Goal: Information Seeking & Learning: Learn about a topic

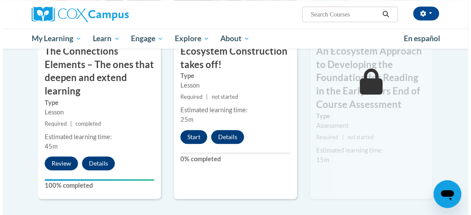
scroll to position [840, 0]
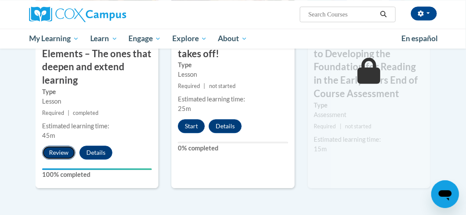
click at [65, 149] on button "Review" at bounding box center [58, 153] width 33 height 14
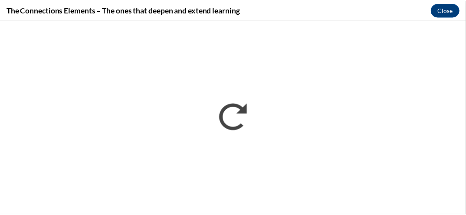
scroll to position [0, 0]
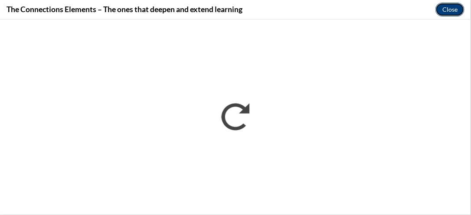
click at [454, 7] on button "Close" at bounding box center [450, 10] width 29 height 14
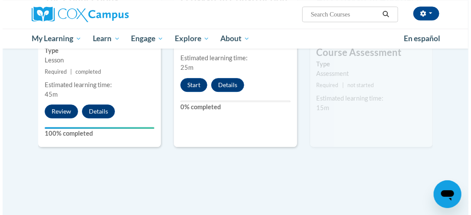
scroll to position [884, 0]
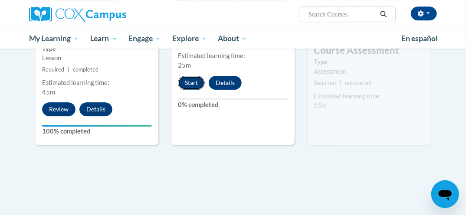
click at [191, 79] on button "Start" at bounding box center [191, 83] width 27 height 14
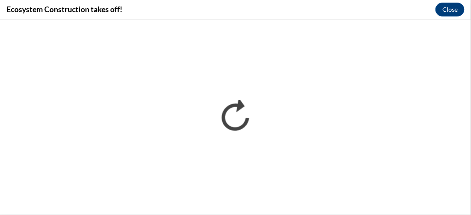
scroll to position [0, 0]
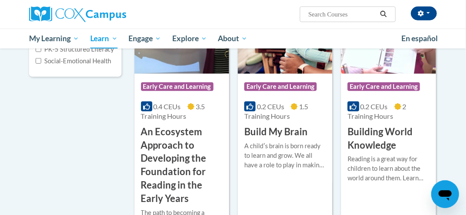
scroll to position [196, 0]
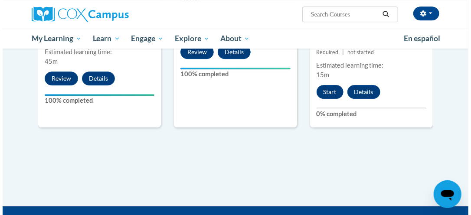
scroll to position [915, 0]
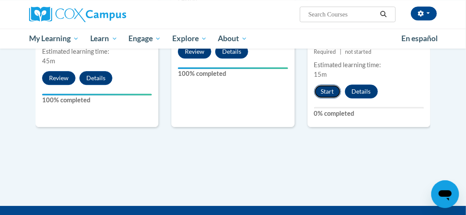
click at [323, 93] on button "Start" at bounding box center [327, 92] width 27 height 14
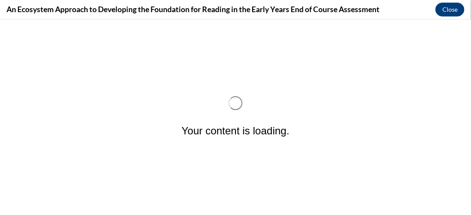
scroll to position [0, 0]
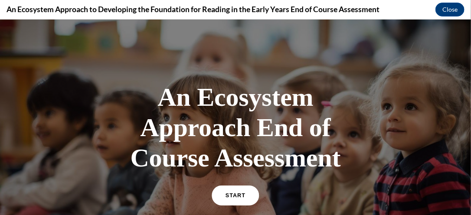
click at [232, 193] on span "START" at bounding box center [236, 195] width 20 height 7
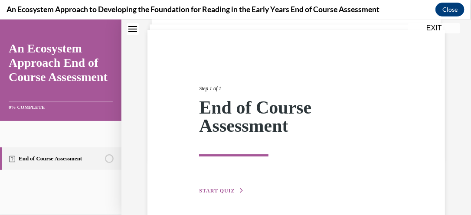
scroll to position [88, 0]
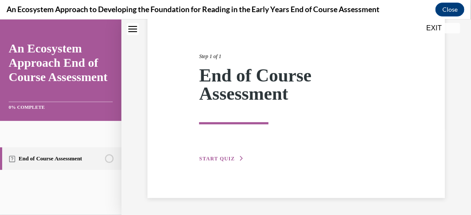
click at [218, 155] on button "START QUIZ" at bounding box center [221, 159] width 45 height 8
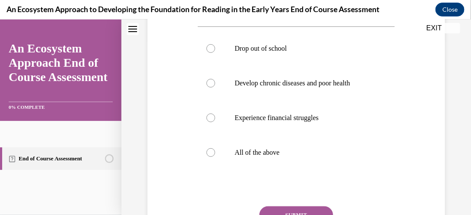
scroll to position [183, 0]
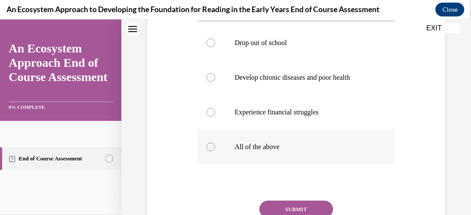
click at [207, 145] on div at bounding box center [211, 146] width 9 height 9
click at [207, 145] on input "All of the above" at bounding box center [211, 146] width 9 height 9
radio input "true"
click at [271, 207] on button "SUBMIT" at bounding box center [297, 209] width 74 height 17
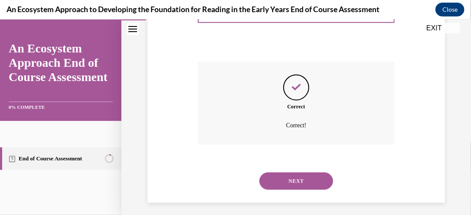
scroll to position [327, 0]
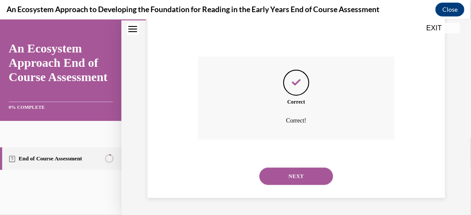
click at [276, 174] on button "NEXT" at bounding box center [297, 176] width 74 height 17
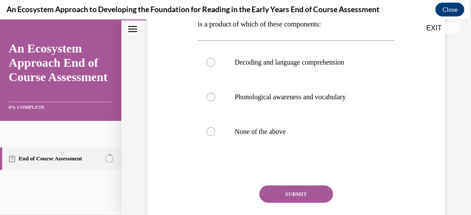
scroll to position [171, 0]
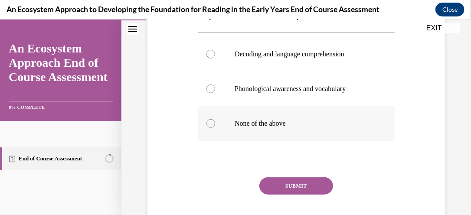
click at [214, 125] on label "None of the above" at bounding box center [296, 123] width 197 height 35
click at [214, 125] on input "None of the above" at bounding box center [211, 123] width 9 height 9
radio input "true"
click at [280, 186] on button "SUBMIT" at bounding box center [297, 185] width 74 height 17
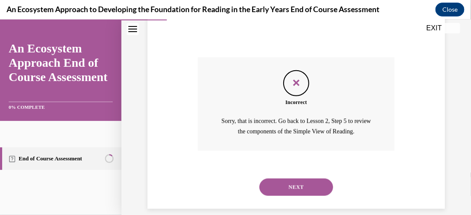
scroll to position [303, 0]
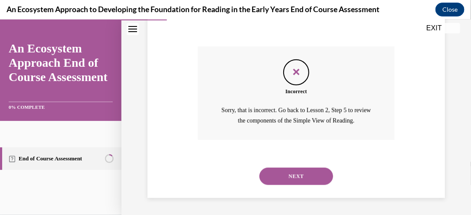
click at [306, 176] on button "NEXT" at bounding box center [297, 176] width 74 height 17
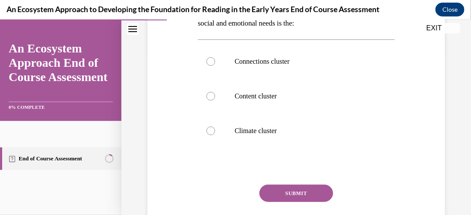
scroll to position [165, 0]
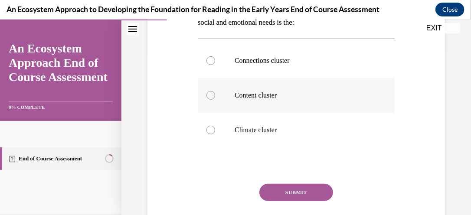
click at [218, 89] on label "Content cluster" at bounding box center [296, 95] width 197 height 35
click at [215, 91] on input "Content cluster" at bounding box center [211, 95] width 9 height 9
radio input "true"
click at [303, 184] on button "SUBMIT" at bounding box center [297, 192] width 74 height 17
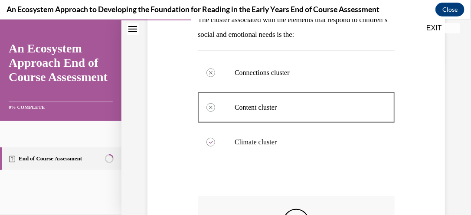
scroll to position [158, 0]
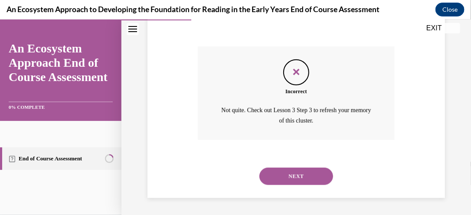
click at [313, 173] on button "NEXT" at bounding box center [297, 176] width 74 height 17
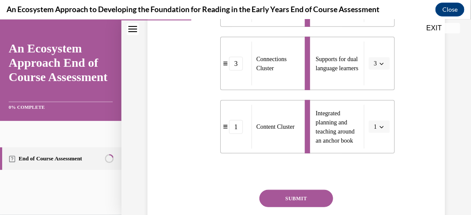
scroll to position [247, 0]
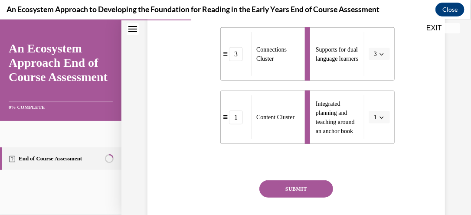
click at [304, 183] on button "SUBMIT" at bounding box center [297, 188] width 74 height 17
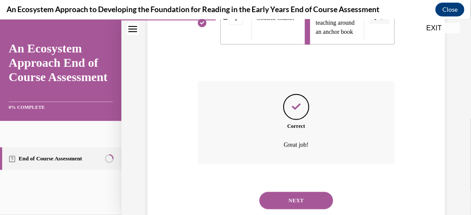
scroll to position [370, 0]
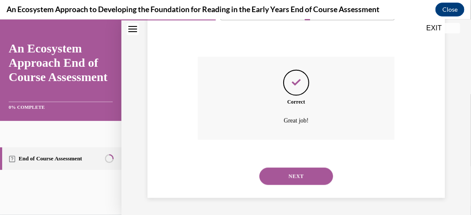
click at [301, 180] on button "NEXT" at bounding box center [297, 176] width 74 height 17
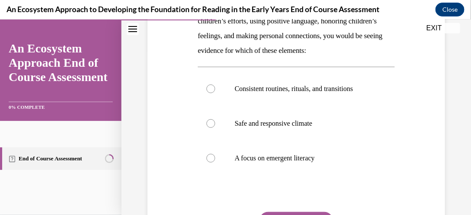
scroll to position [171, 0]
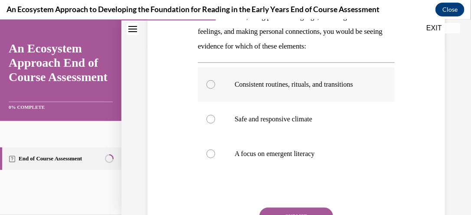
click at [210, 89] on div at bounding box center [211, 84] width 9 height 9
click at [210, 89] on input "Consistent routines, rituals, and transitions" at bounding box center [211, 84] width 9 height 9
radio input "true"
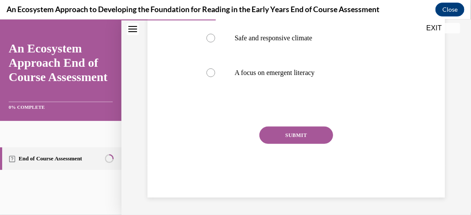
click at [311, 142] on button "SUBMIT" at bounding box center [297, 134] width 74 height 17
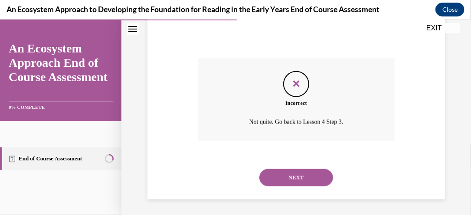
scroll to position [336, 0]
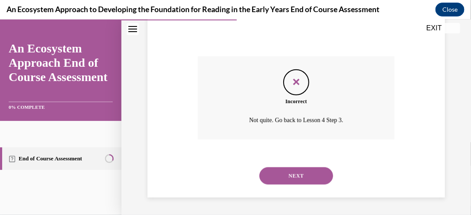
click at [300, 175] on button "NEXT" at bounding box center [297, 175] width 74 height 17
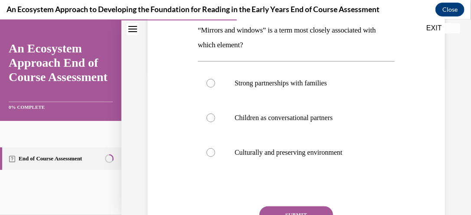
scroll to position [148, 0]
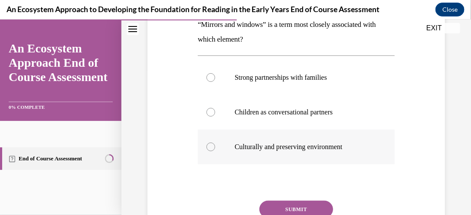
click at [210, 146] on div at bounding box center [211, 146] width 9 height 9
click at [210, 146] on input "Culturally and preserving environment" at bounding box center [211, 146] width 9 height 9
radio input "true"
click at [299, 203] on button "SUBMIT" at bounding box center [297, 209] width 74 height 17
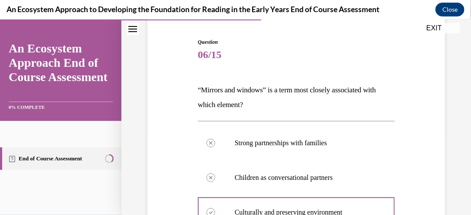
scroll to position [82, 0]
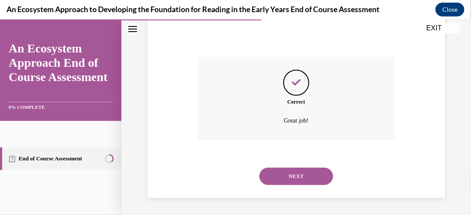
click at [304, 173] on button "NEXT" at bounding box center [297, 176] width 74 height 17
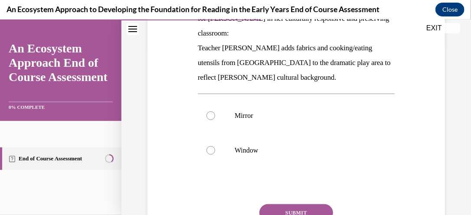
scroll to position [170, 0]
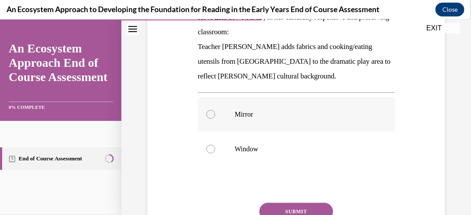
click at [214, 114] on label "Mirror" at bounding box center [296, 114] width 197 height 35
click at [214, 114] on input "Mirror" at bounding box center [211, 114] width 9 height 9
radio input "true"
click at [299, 204] on button "SUBMIT" at bounding box center [297, 211] width 74 height 17
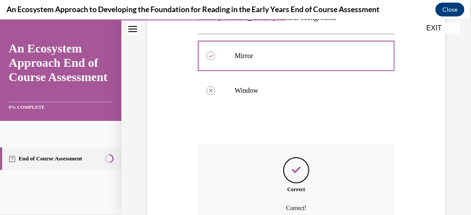
scroll to position [226, 0]
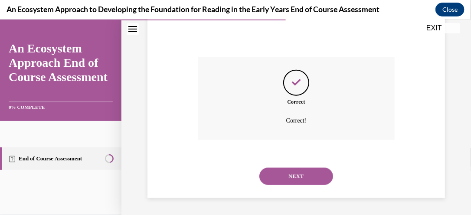
click at [304, 176] on button "NEXT" at bounding box center [297, 176] width 74 height 17
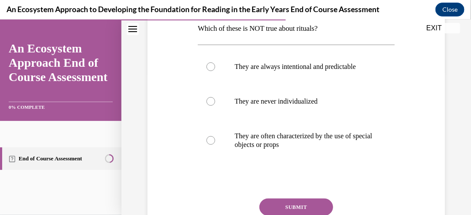
scroll to position [145, 0]
click at [209, 65] on div at bounding box center [211, 66] width 9 height 9
click at [209, 65] on input "They are always intentional and predictable" at bounding box center [211, 66] width 9 height 9
radio input "true"
click at [303, 201] on button "SUBMIT" at bounding box center [297, 206] width 74 height 17
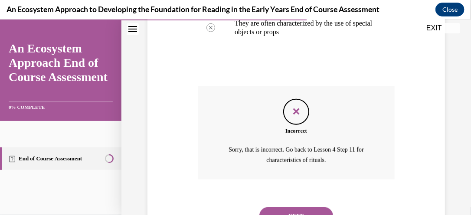
scroll to position [262, 0]
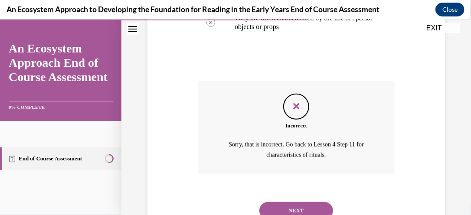
click at [296, 205] on button "NEXT" at bounding box center [297, 210] width 74 height 17
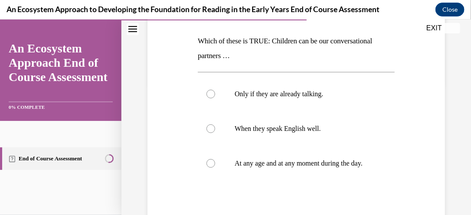
scroll to position [132, 0]
click at [211, 167] on div at bounding box center [211, 162] width 9 height 9
click at [211, 167] on input "At any age and at any moment during the day." at bounding box center [211, 162] width 9 height 9
radio input "true"
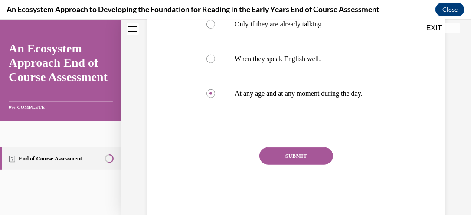
click at [304, 162] on button "SUBMIT" at bounding box center [297, 155] width 74 height 17
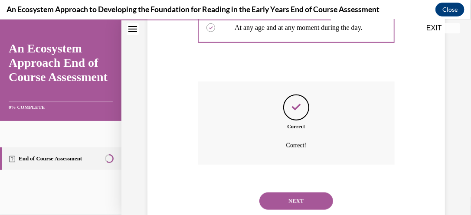
scroll to position [270, 0]
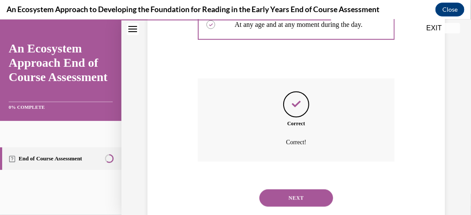
click at [302, 203] on button "NEXT" at bounding box center [297, 197] width 74 height 17
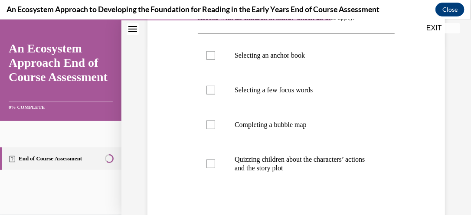
scroll to position [178, 0]
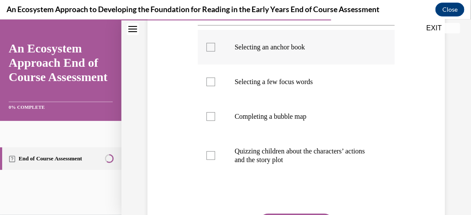
click at [210, 51] on div at bounding box center [211, 47] width 9 height 9
click at [210, 51] on input "Selecting an anchor book" at bounding box center [211, 47] width 9 height 9
checkbox input "true"
click at [214, 91] on label "Selecting a few focus words" at bounding box center [296, 81] width 197 height 35
click at [214, 86] on input "Selecting a few focus words" at bounding box center [211, 81] width 9 height 9
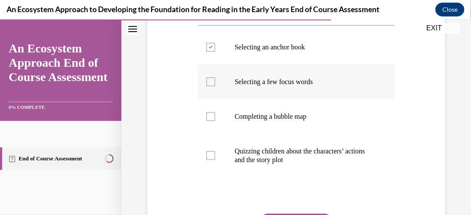
checkbox input "true"
click at [214, 169] on label "Quizzing children about the characters’ actions and the story plot" at bounding box center [296, 155] width 197 height 43
click at [214, 160] on input "Quizzing children about the characters’ actions and the story plot" at bounding box center [211, 155] width 9 height 9
checkbox input "true"
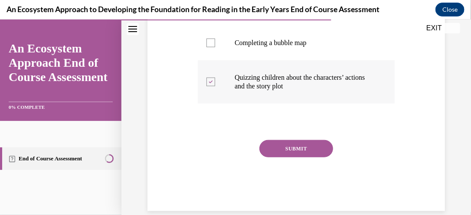
scroll to position [256, 0]
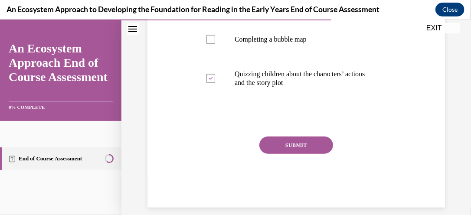
click at [312, 154] on button "SUBMIT" at bounding box center [297, 144] width 74 height 17
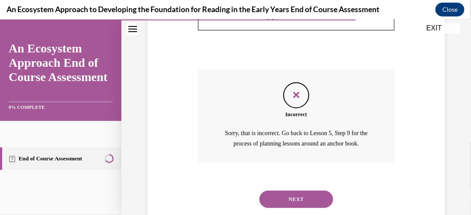
scroll to position [361, 0]
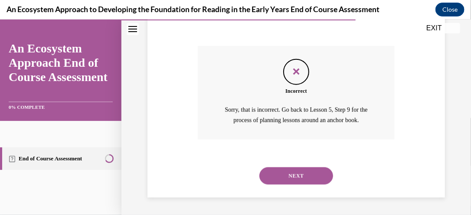
click at [309, 179] on button "NEXT" at bounding box center [297, 175] width 74 height 17
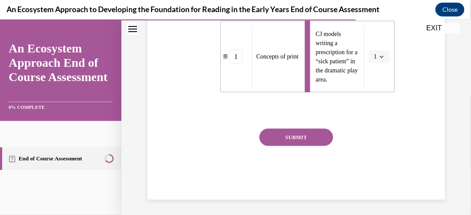
scroll to position [368, 0]
click at [290, 132] on button "SUBMIT" at bounding box center [297, 136] width 74 height 17
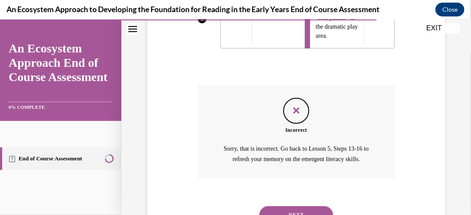
scroll to position [450, 0]
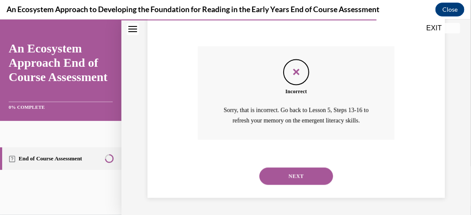
click at [303, 178] on button "NEXT" at bounding box center [297, 176] width 74 height 17
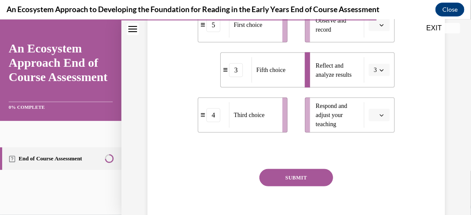
scroll to position [288, 0]
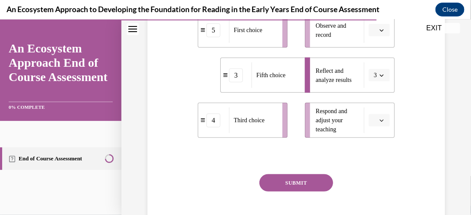
click at [309, 191] on button "SUBMIT" at bounding box center [297, 182] width 74 height 17
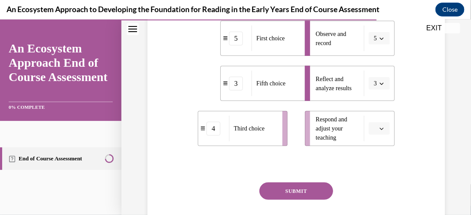
scroll to position [282, 0]
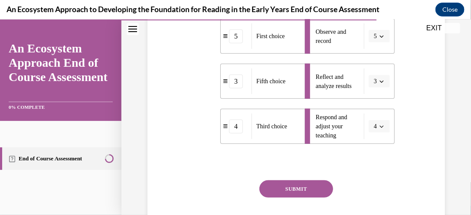
click at [295, 197] on button "SUBMIT" at bounding box center [297, 188] width 74 height 17
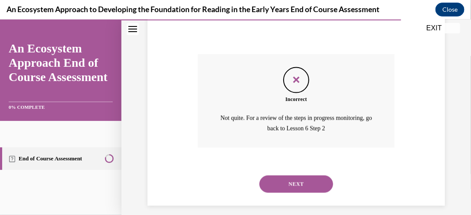
scroll to position [431, 0]
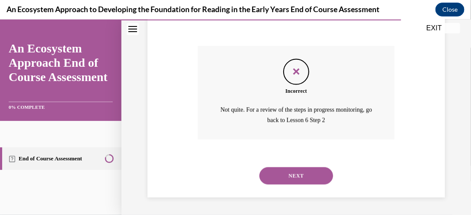
click at [309, 175] on button "NEXT" at bounding box center [297, 175] width 74 height 17
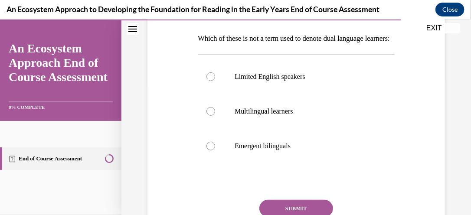
scroll to position [135, 0]
click at [209, 80] on div at bounding box center [211, 76] width 9 height 9
click at [209, 80] on input "Limited English speakers" at bounding box center [211, 76] width 9 height 9
radio input "true"
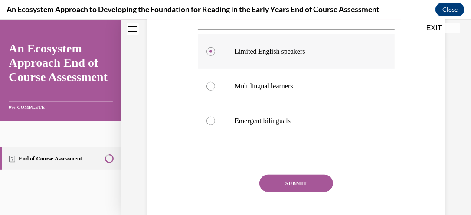
scroll to position [201, 0]
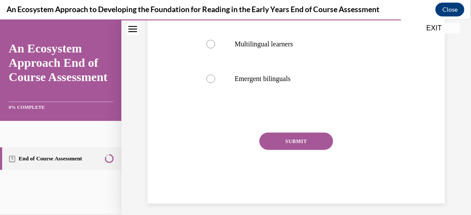
click at [309, 150] on button "SUBMIT" at bounding box center [297, 140] width 74 height 17
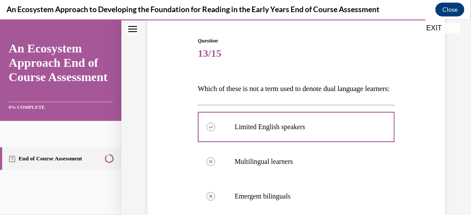
scroll to position [83, 0]
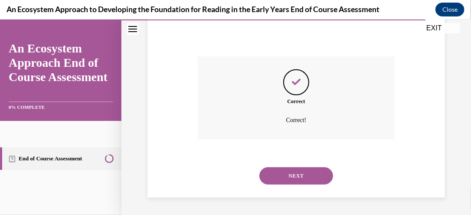
click at [308, 175] on button "NEXT" at bounding box center [297, 175] width 74 height 17
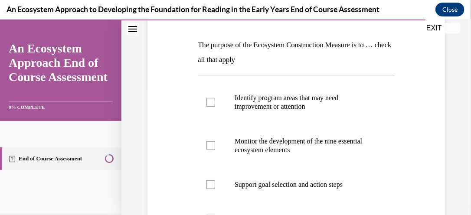
scroll to position [127, 0]
click at [214, 147] on div at bounding box center [211, 145] width 9 height 9
click at [214, 147] on input "Monitor the development of the nine essential ecosystem elements" at bounding box center [211, 145] width 9 height 9
checkbox input "true"
click at [211, 179] on label "Support goal selection and action steps" at bounding box center [296, 185] width 197 height 35
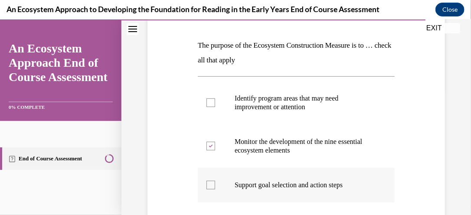
click at [211, 181] on input "Support goal selection and action steps" at bounding box center [211, 185] width 9 height 9
checkbox input "true"
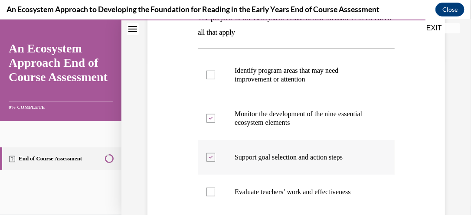
scroll to position [197, 0]
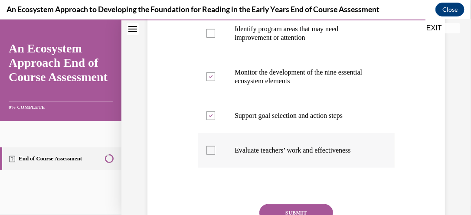
click at [211, 148] on div at bounding box center [211, 150] width 9 height 9
click at [211, 148] on input "Evaluate teachers’ work and effectiveness" at bounding box center [211, 150] width 9 height 9
checkbox input "true"
click at [300, 206] on button "SUBMIT" at bounding box center [297, 212] width 74 height 17
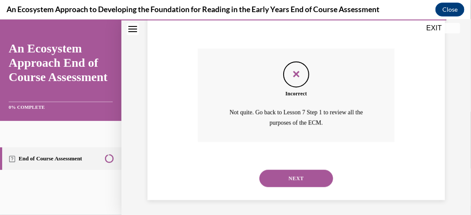
scroll to position [355, 0]
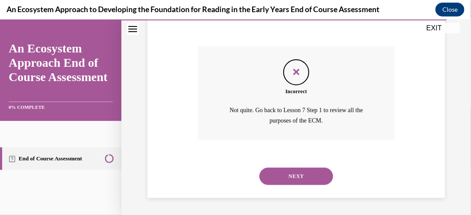
click at [300, 178] on button "NEXT" at bounding box center [297, 176] width 74 height 17
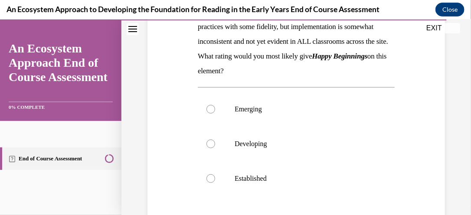
scroll to position [199, 0]
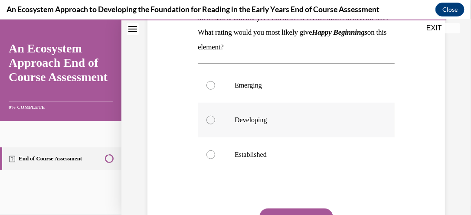
click at [207, 124] on div at bounding box center [211, 119] width 9 height 9
click at [207, 124] on input "Developing" at bounding box center [211, 119] width 9 height 9
radio input "true"
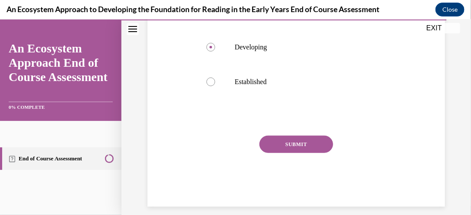
click at [314, 153] on button "SUBMIT" at bounding box center [297, 143] width 74 height 17
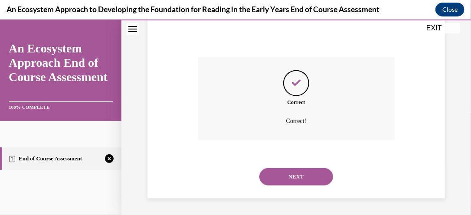
scroll to position [366, 0]
click at [305, 179] on button "NEXT" at bounding box center [297, 175] width 74 height 17
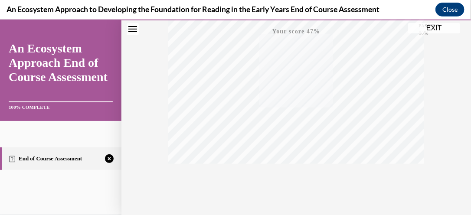
scroll to position [249, 0]
click at [293, 156] on div "TAKE AGAIN" at bounding box center [296, 157] width 31 height 20
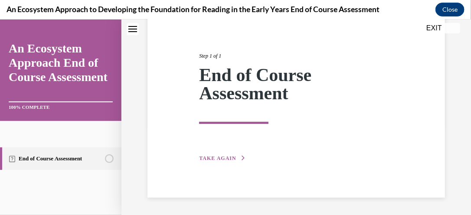
scroll to position [88, 0]
click at [220, 156] on span "TAKE AGAIN" at bounding box center [217, 158] width 37 height 6
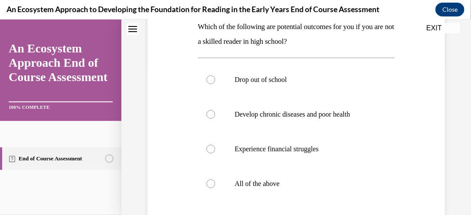
scroll to position [153, 0]
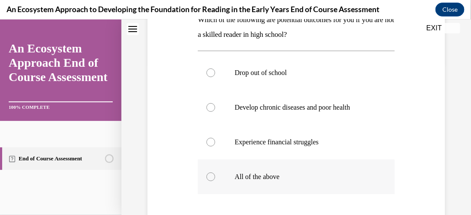
click at [212, 173] on div at bounding box center [211, 176] width 9 height 9
click at [212, 173] on input "All of the above" at bounding box center [211, 176] width 9 height 9
radio input "true"
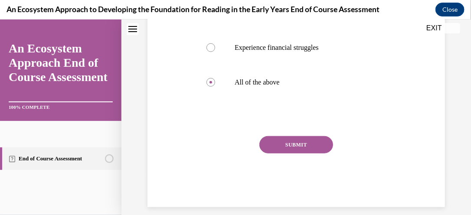
click at [303, 142] on button "SUBMIT" at bounding box center [297, 144] width 74 height 17
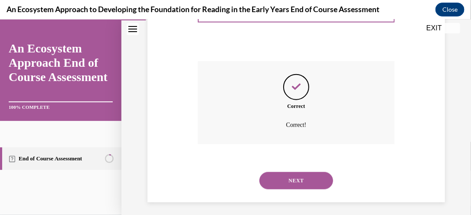
scroll to position [327, 0]
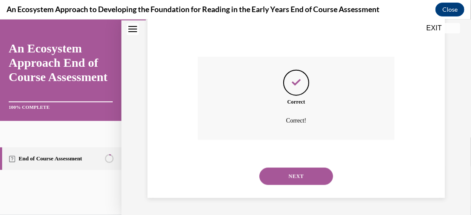
click at [299, 177] on button "NEXT" at bounding box center [297, 176] width 74 height 17
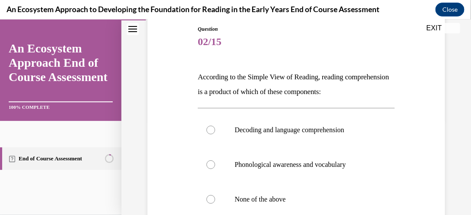
scroll to position [97, 0]
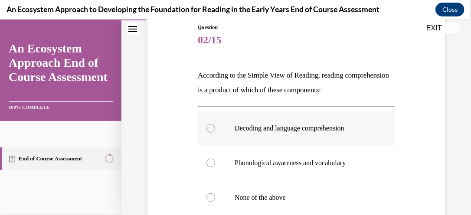
click at [212, 126] on div at bounding box center [211, 128] width 9 height 9
click at [212, 126] on input "Decoding and language comprehension" at bounding box center [211, 128] width 9 height 9
radio input "true"
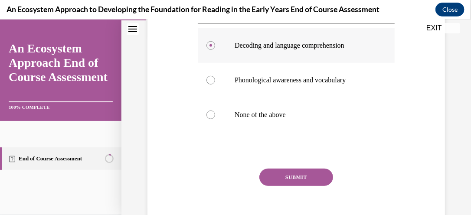
scroll to position [185, 0]
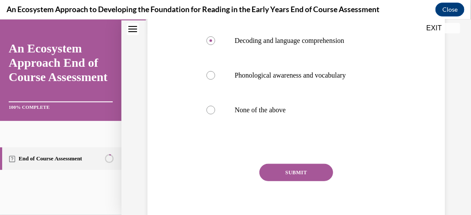
click at [293, 171] on button "SUBMIT" at bounding box center [297, 172] width 74 height 17
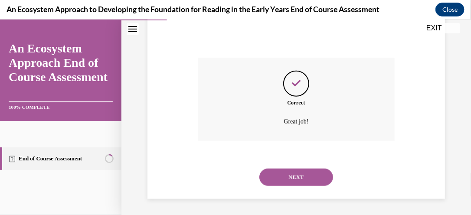
scroll to position [292, 0]
click at [312, 172] on button "NEXT" at bounding box center [297, 176] width 74 height 17
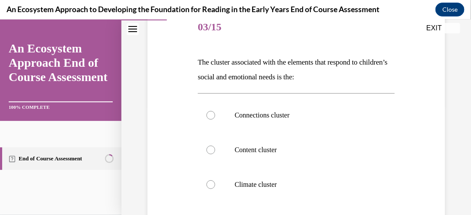
scroll to position [114, 0]
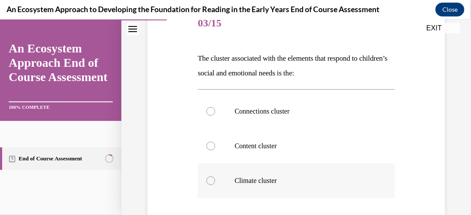
click at [210, 181] on div at bounding box center [211, 180] width 9 height 9
click at [210, 181] on input "Climate cluster" at bounding box center [211, 180] width 9 height 9
radio input "true"
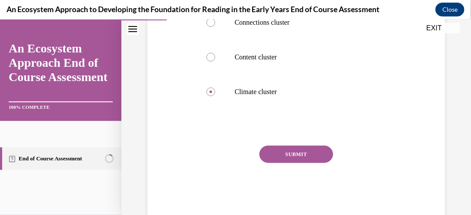
click at [299, 156] on button "SUBMIT" at bounding box center [297, 153] width 74 height 17
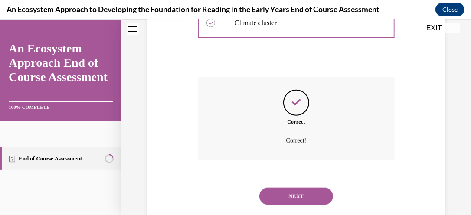
scroll to position [292, 0]
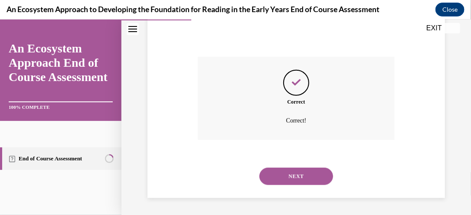
click at [310, 175] on button "NEXT" at bounding box center [297, 176] width 74 height 17
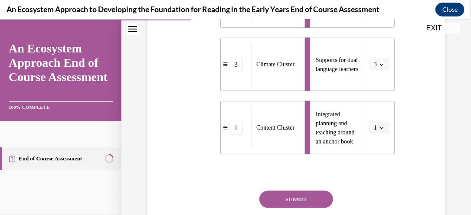
scroll to position [283, 0]
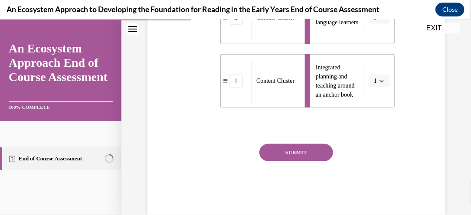
click at [298, 152] on button "SUBMIT" at bounding box center [297, 152] width 74 height 17
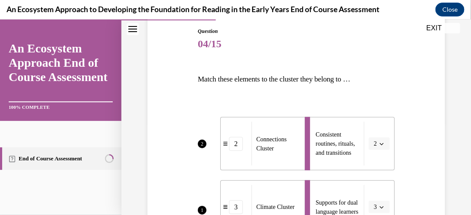
scroll to position [92, 0]
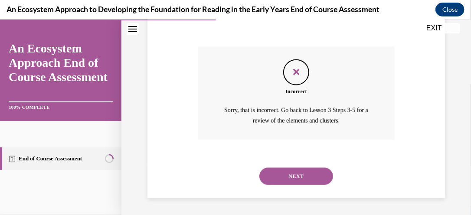
click at [306, 170] on button "NEXT" at bounding box center [297, 176] width 74 height 17
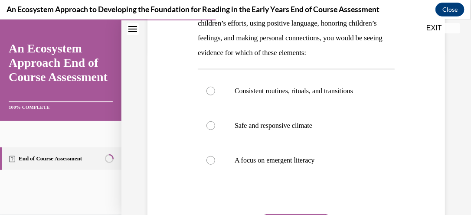
scroll to position [165, 0]
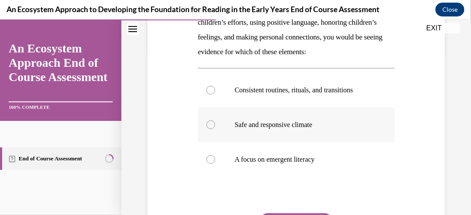
click at [214, 142] on label "Safe and responsive climate" at bounding box center [296, 124] width 197 height 35
click at [214, 129] on input "Safe and responsive climate" at bounding box center [211, 124] width 9 height 9
radio input "true"
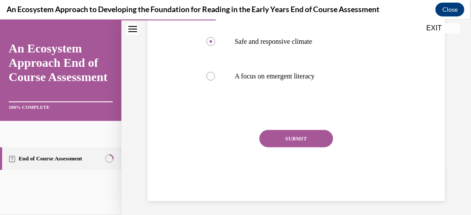
click at [311, 147] on button "SUBMIT" at bounding box center [297, 138] width 74 height 17
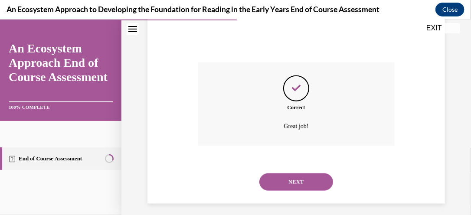
scroll to position [336, 0]
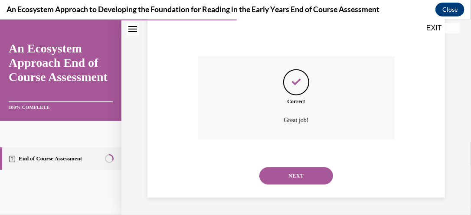
click at [305, 175] on button "NEXT" at bounding box center [297, 175] width 74 height 17
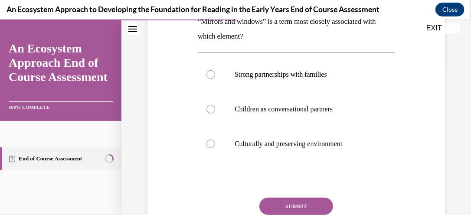
scroll to position [153, 0]
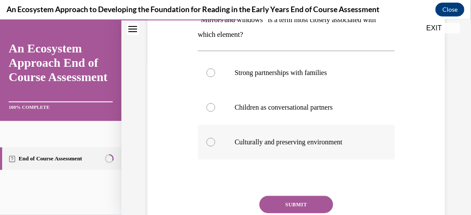
click at [209, 143] on div at bounding box center [211, 142] width 9 height 9
click at [209, 143] on input "Culturally and preserving environment" at bounding box center [211, 142] width 9 height 9
radio input "true"
click at [302, 206] on button "SUBMIT" at bounding box center [297, 204] width 74 height 17
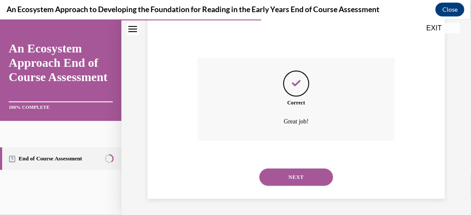
scroll to position [292, 0]
click at [299, 175] on button "NEXT" at bounding box center [297, 176] width 74 height 17
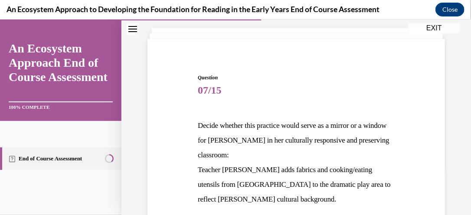
scroll to position [111, 0]
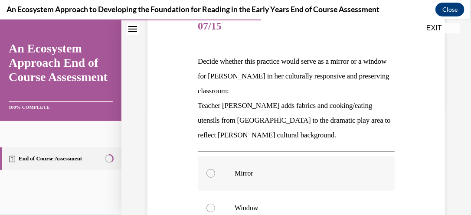
click at [235, 171] on p "Mirror" at bounding box center [304, 173] width 138 height 9
click at [215, 171] on input "Mirror" at bounding box center [211, 173] width 9 height 9
radio input "true"
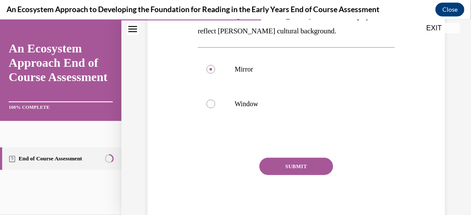
click at [312, 164] on button "SUBMIT" at bounding box center [297, 166] width 74 height 17
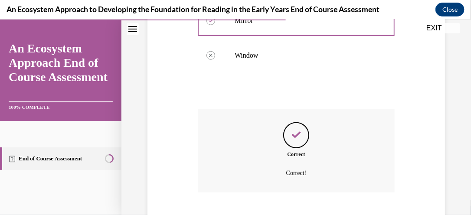
scroll to position [316, 0]
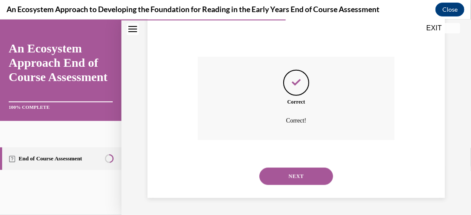
click at [297, 171] on button "NEXT" at bounding box center [297, 176] width 74 height 17
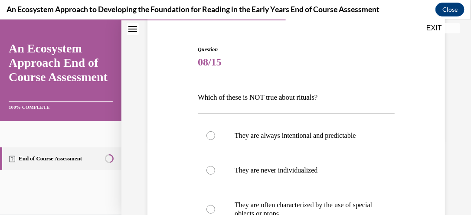
scroll to position [76, 0]
click at [220, 168] on label "They are never individualized" at bounding box center [296, 169] width 197 height 35
click at [215, 168] on input "They are never individualized" at bounding box center [211, 169] width 9 height 9
radio input "true"
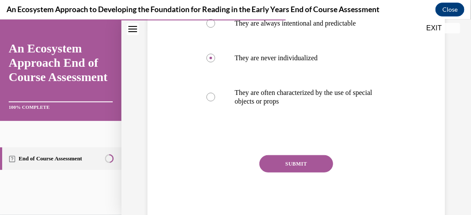
click at [300, 163] on button "SUBMIT" at bounding box center [297, 163] width 74 height 17
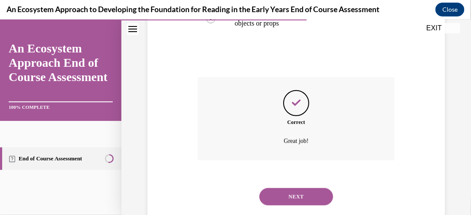
scroll to position [286, 0]
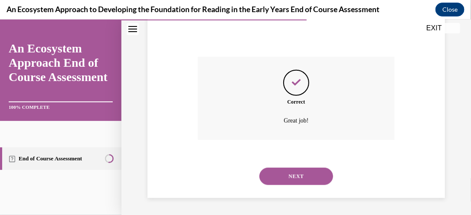
click at [302, 175] on button "NEXT" at bounding box center [297, 176] width 74 height 17
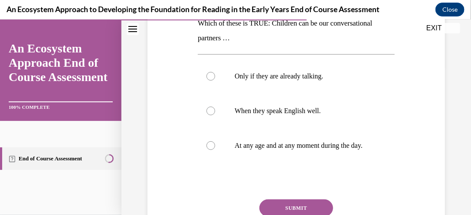
scroll to position [152, 0]
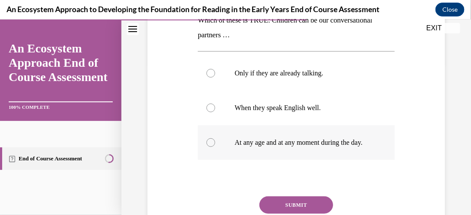
click at [211, 147] on div at bounding box center [211, 142] width 9 height 9
click at [211, 147] on input "At any age and at any moment during the day." at bounding box center [211, 142] width 9 height 9
radio input "true"
click at [304, 210] on button "SUBMIT" at bounding box center [297, 204] width 74 height 17
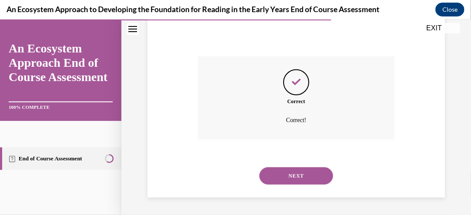
scroll to position [301, 0]
click at [300, 177] on button "NEXT" at bounding box center [297, 175] width 74 height 17
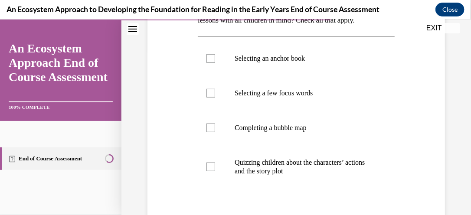
scroll to position [172, 0]
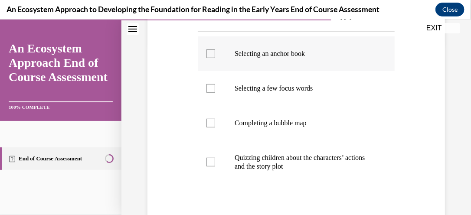
click at [207, 58] on div at bounding box center [211, 53] width 9 height 9
click at [207, 58] on input "Selecting an anchor book" at bounding box center [211, 53] width 9 height 9
checkbox input "true"
click at [212, 92] on div at bounding box center [211, 88] width 9 height 9
click at [212, 92] on input "Selecting a few focus words" at bounding box center [211, 88] width 9 height 9
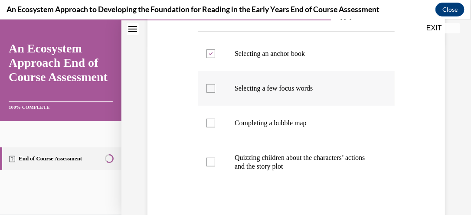
checkbox input "true"
click at [214, 135] on label "Completing a bubble map" at bounding box center [296, 122] width 197 height 35
click at [214, 127] on input "Completing a bubble map" at bounding box center [211, 122] width 9 height 9
checkbox input "true"
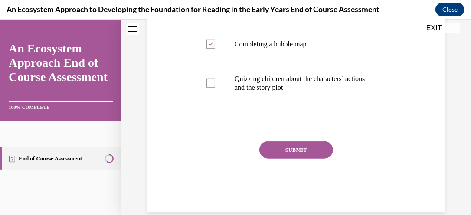
click at [311, 158] on button "SUBMIT" at bounding box center [297, 149] width 74 height 17
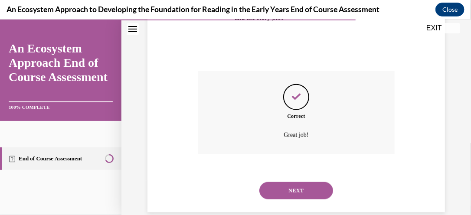
scroll to position [350, 0]
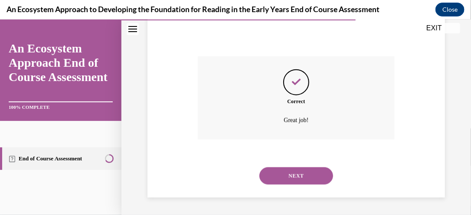
click at [309, 175] on button "NEXT" at bounding box center [297, 175] width 74 height 17
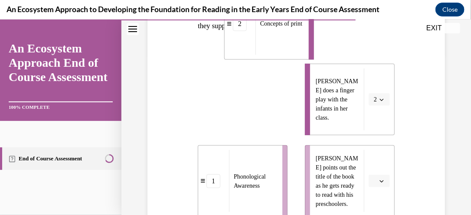
scroll to position [145, 0]
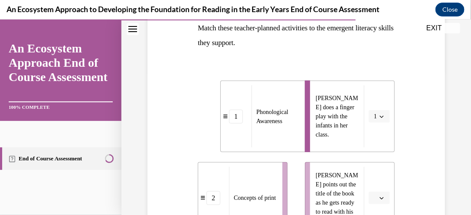
click at [332, 185] on span "Leonardo points out the title of the book as he gets ready to read with his pre…" at bounding box center [337, 198] width 43 height 52
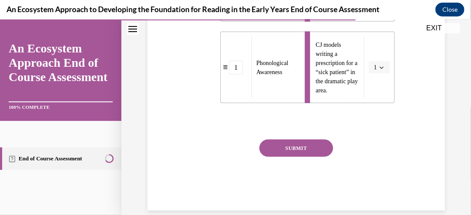
scroll to position [370, 0]
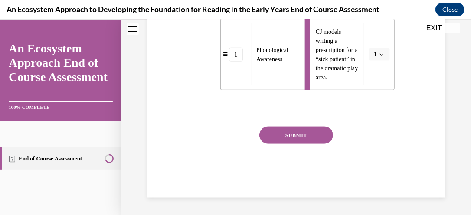
click at [307, 138] on button "SUBMIT" at bounding box center [297, 134] width 74 height 17
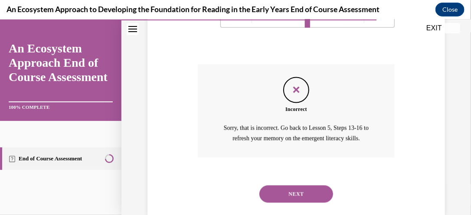
scroll to position [434, 0]
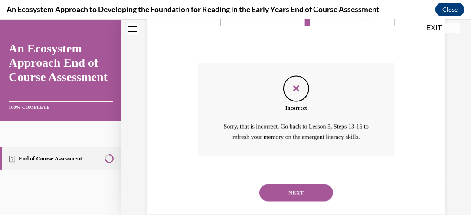
click at [303, 194] on button "NEXT" at bounding box center [297, 192] width 74 height 17
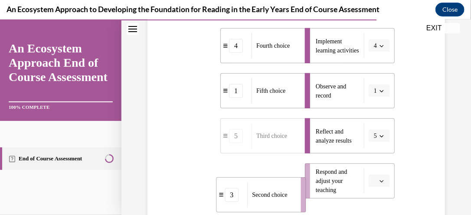
scroll to position [246, 0]
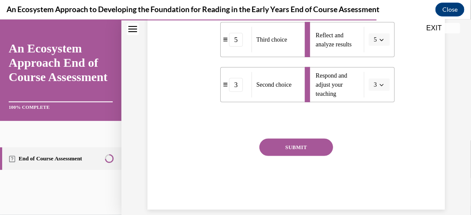
click at [302, 156] on button "SUBMIT" at bounding box center [297, 146] width 74 height 17
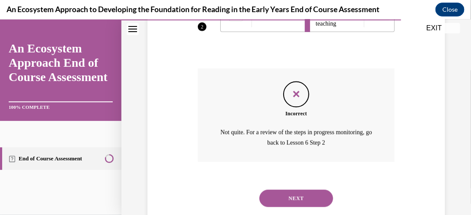
scroll to position [431, 0]
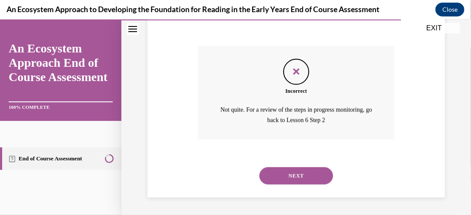
click at [305, 177] on button "NEXT" at bounding box center [297, 175] width 74 height 17
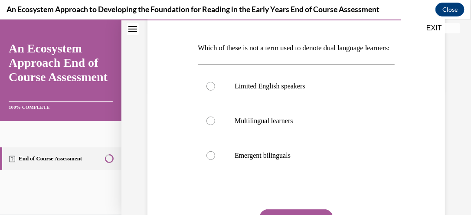
scroll to position [127, 0]
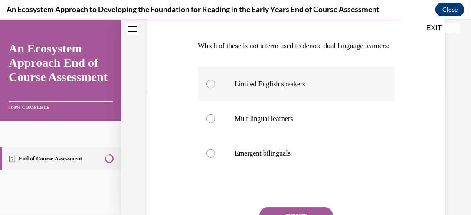
click at [207, 88] on div at bounding box center [211, 83] width 9 height 9
click at [207, 88] on input "Limited English speakers" at bounding box center [211, 83] width 9 height 9
radio input "true"
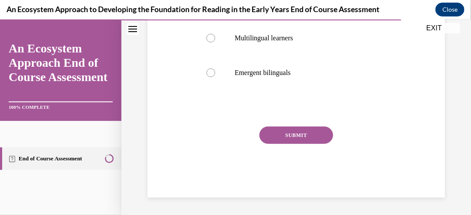
click at [306, 143] on button "SUBMIT" at bounding box center [297, 134] width 74 height 17
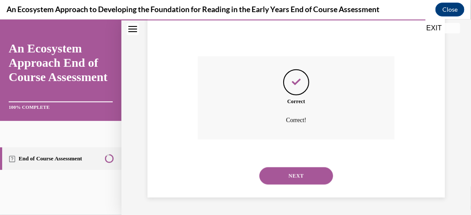
scroll to position [292, 0]
click at [299, 178] on button "NEXT" at bounding box center [297, 175] width 74 height 17
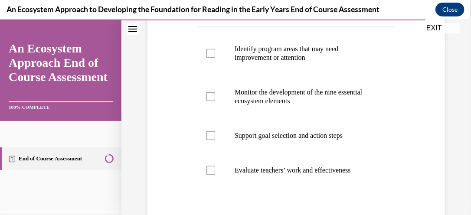
scroll to position [177, 0]
click at [209, 53] on div at bounding box center [211, 52] width 9 height 9
click at [209, 53] on input "Identify program areas that may need improvement or attention" at bounding box center [211, 52] width 9 height 9
checkbox input "true"
click at [211, 97] on div at bounding box center [211, 96] width 9 height 9
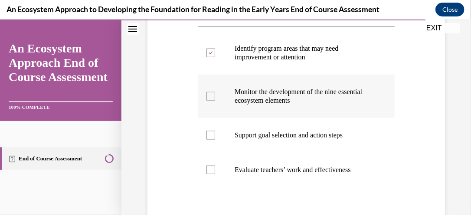
click at [211, 97] on input "Monitor the development of the nine essential ecosystem elements" at bounding box center [211, 96] width 9 height 9
checkbox input "true"
click at [204, 138] on label "Support goal selection and action steps" at bounding box center [296, 135] width 197 height 35
click at [207, 138] on input "Support goal selection and action steps" at bounding box center [211, 135] width 9 height 9
checkbox input "true"
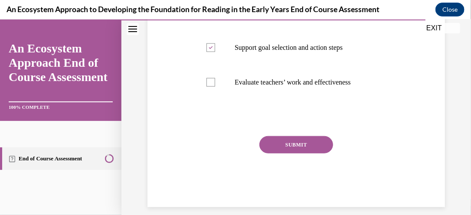
click at [303, 147] on button "SUBMIT" at bounding box center [297, 144] width 74 height 17
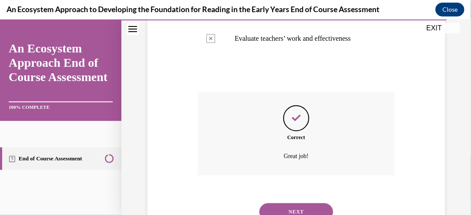
scroll to position [344, 0]
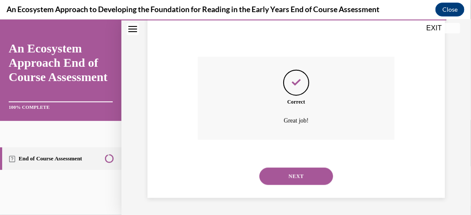
click at [303, 177] on button "NEXT" at bounding box center [297, 176] width 74 height 17
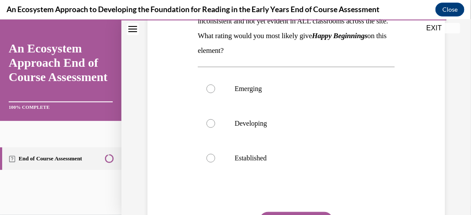
scroll to position [198, 0]
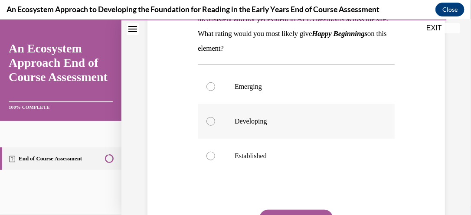
click at [205, 136] on label "Developing" at bounding box center [296, 121] width 197 height 35
click at [207, 125] on input "Developing" at bounding box center [211, 121] width 9 height 9
radio input "true"
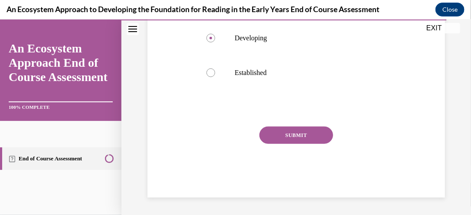
click at [306, 135] on button "SUBMIT" at bounding box center [297, 134] width 74 height 17
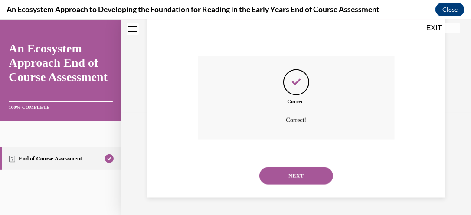
scroll to position [366, 0]
click at [311, 175] on button "NEXT" at bounding box center [297, 175] width 74 height 17
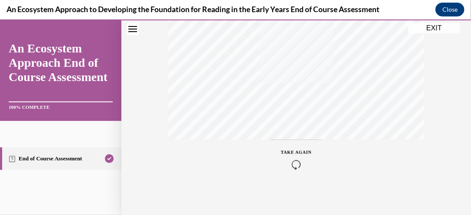
scroll to position [249, 0]
click at [438, 27] on button "EXIT" at bounding box center [434, 28] width 52 height 10
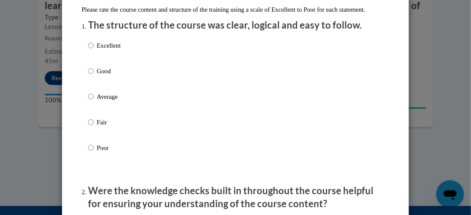
scroll to position [86, 0]
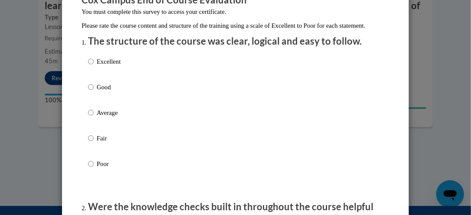
click at [97, 66] on p "Excellent" at bounding box center [109, 62] width 24 height 10
click at [94, 66] on input "Excellent" at bounding box center [91, 62] width 6 height 10
radio input "true"
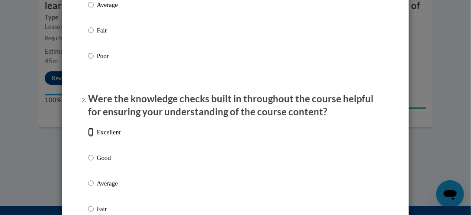
click at [91, 137] on input "Excellent" at bounding box center [91, 133] width 6 height 10
radio input "true"
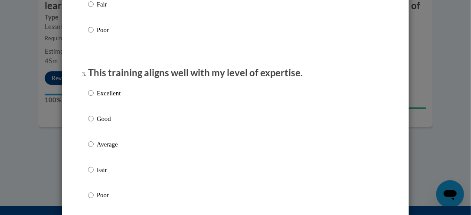
click at [97, 98] on p "Excellent" at bounding box center [109, 94] width 24 height 10
click at [94, 98] on input "Excellent" at bounding box center [91, 94] width 6 height 10
radio input "true"
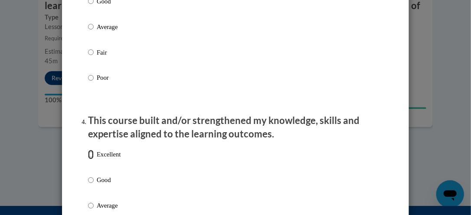
click at [90, 160] on input "Excellent" at bounding box center [91, 155] width 6 height 10
radio input "true"
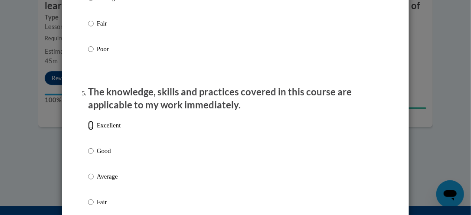
click at [89, 130] on input "Excellent" at bounding box center [91, 126] width 6 height 10
radio input "true"
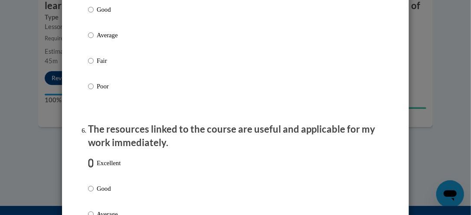
click at [90, 168] on input "Excellent" at bounding box center [91, 163] width 6 height 10
radio input "true"
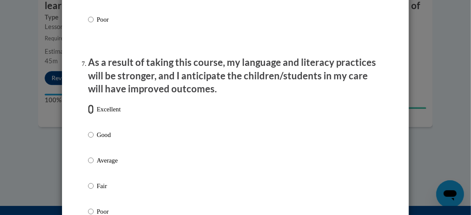
click at [89, 114] on input "Excellent" at bounding box center [91, 110] width 6 height 10
radio input "true"
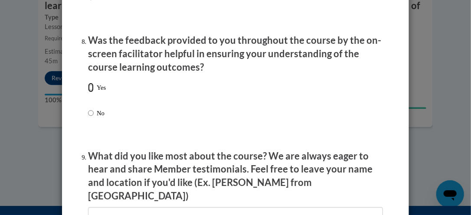
click at [90, 92] on input "Yes" at bounding box center [91, 88] width 6 height 10
radio input "true"
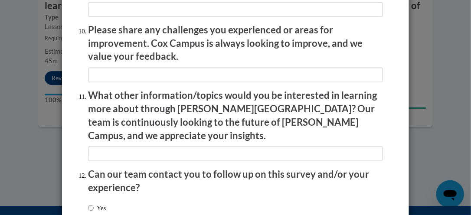
scroll to position [1592, 0]
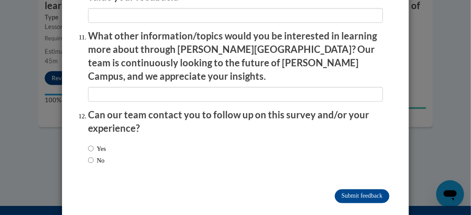
click at [95, 144] on label "Yes" at bounding box center [97, 149] width 18 height 10
click at [94, 144] on input "Yes" at bounding box center [91, 149] width 6 height 10
radio input "true"
click at [349, 190] on input "Submit feedback" at bounding box center [362, 197] width 55 height 14
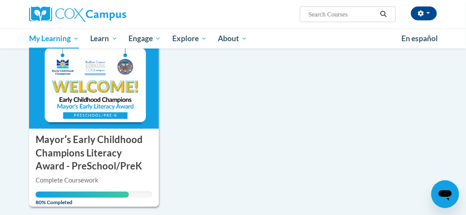
scroll to position [115, 0]
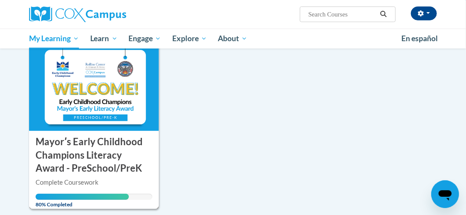
click at [106, 110] on img at bounding box center [94, 87] width 130 height 89
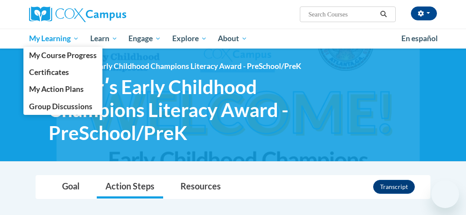
click at [62, 42] on span "My Learning" at bounding box center [54, 38] width 50 height 10
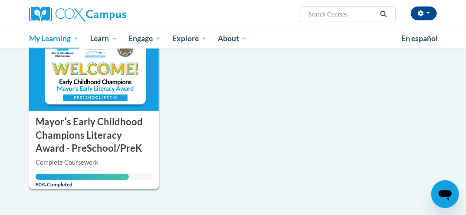
click at [111, 141] on h3 "Mayorʹs Early Childhood Champions Literacy Award - PreSchool/PreK" at bounding box center [94, 135] width 117 height 40
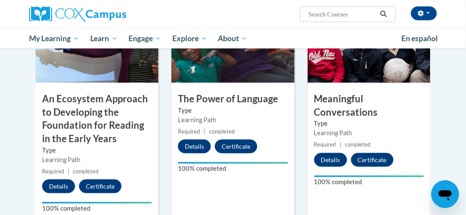
scroll to position [825, 0]
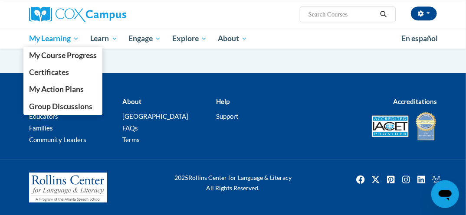
click at [46, 40] on span "My Learning" at bounding box center [54, 38] width 50 height 10
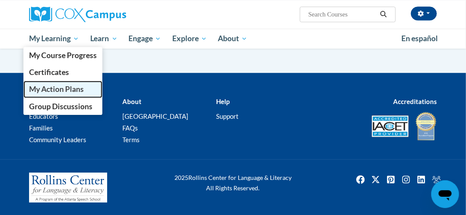
click at [33, 93] on span "My Action Plans" at bounding box center [56, 89] width 55 height 9
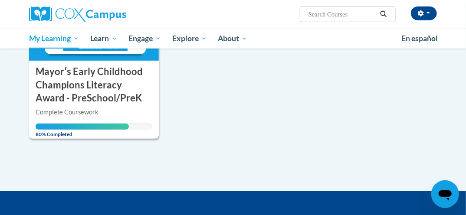
scroll to position [185, 0]
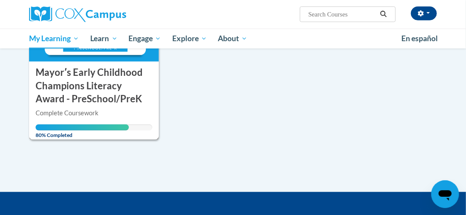
click at [111, 93] on h3 "Mayorʹs Early Childhood Champions Literacy Award - PreSchool/PreK" at bounding box center [94, 86] width 117 height 40
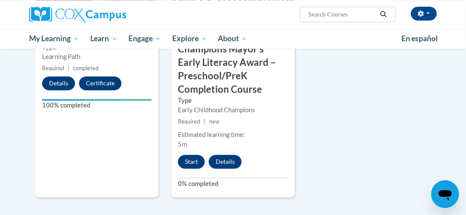
scroll to position [620, 0]
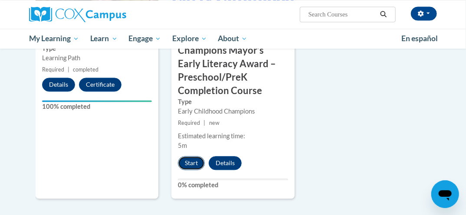
click at [188, 162] on button "Start" at bounding box center [191, 163] width 27 height 14
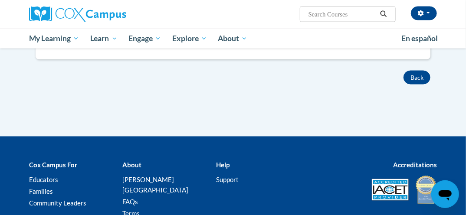
scroll to position [491, 0]
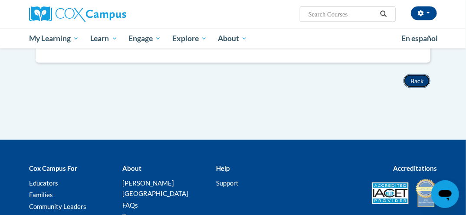
click at [408, 82] on button "Back" at bounding box center [417, 81] width 27 height 14
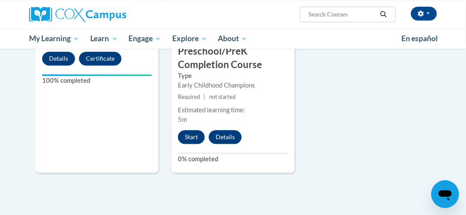
scroll to position [656, 0]
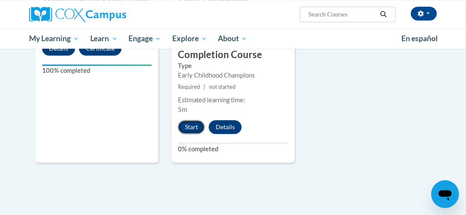
click at [194, 122] on button "Start" at bounding box center [191, 127] width 27 height 14
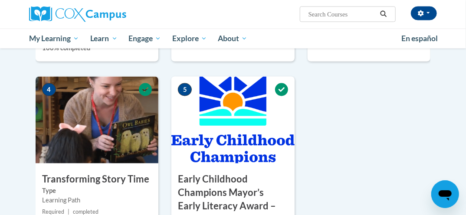
scroll to position [492, 0]
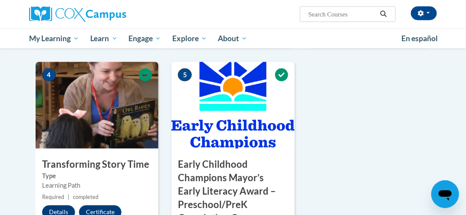
click at [284, 62] on img at bounding box center [232, 105] width 123 height 87
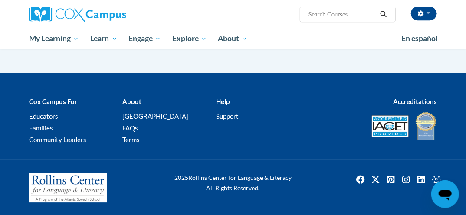
scroll to position [797, 0]
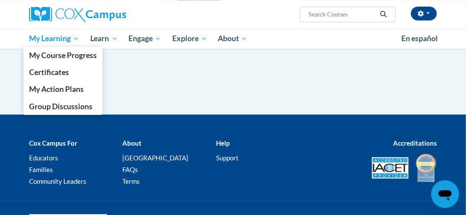
click at [52, 38] on span "My Learning" at bounding box center [54, 38] width 50 height 10
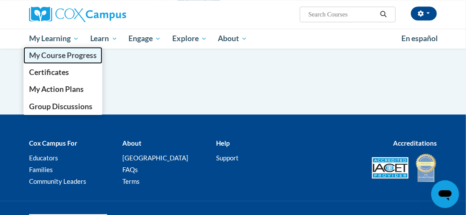
click at [48, 52] on span "My Course Progress" at bounding box center [63, 55] width 68 height 9
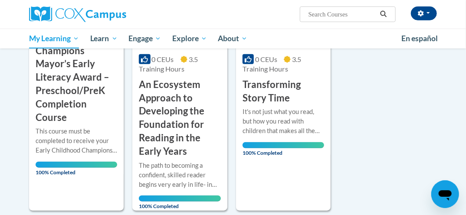
scroll to position [220, 0]
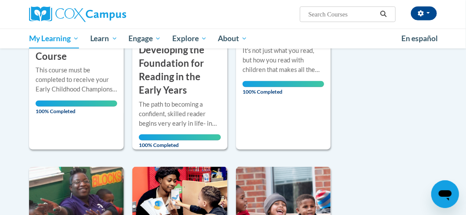
scroll to position [285, 0]
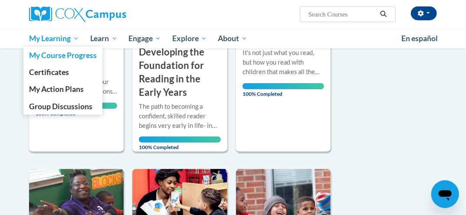
click at [47, 37] on span "My Learning" at bounding box center [54, 38] width 50 height 10
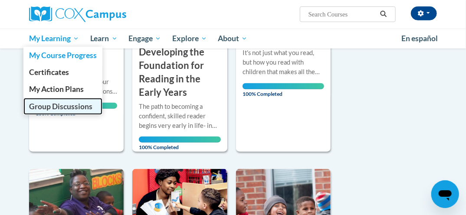
click at [35, 105] on span "Group Discussions" at bounding box center [60, 106] width 63 height 9
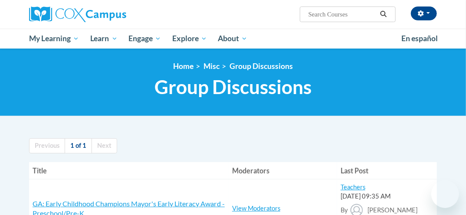
click at [7, 102] on div "<en>My Learning</en><fr>New fr_My Learning</fr><it>New it_My Learning</it><de>N…" at bounding box center [233, 83] width 466 height 68
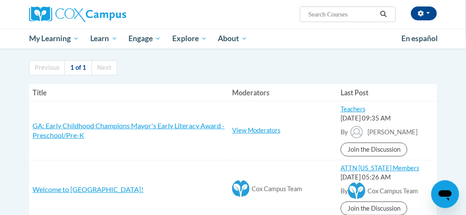
scroll to position [78, 0]
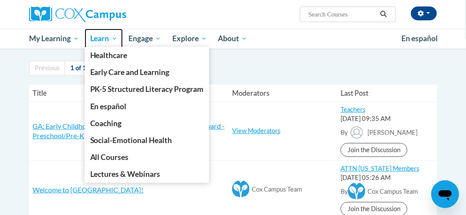
click at [102, 36] on span "Learn" at bounding box center [103, 38] width 27 height 10
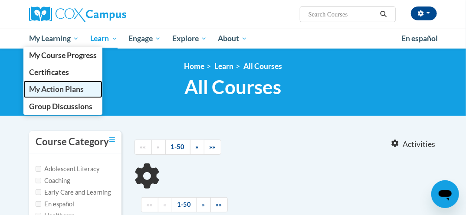
click at [33, 91] on span "My Action Plans" at bounding box center [56, 89] width 55 height 9
